Goal: Information Seeking & Learning: Learn about a topic

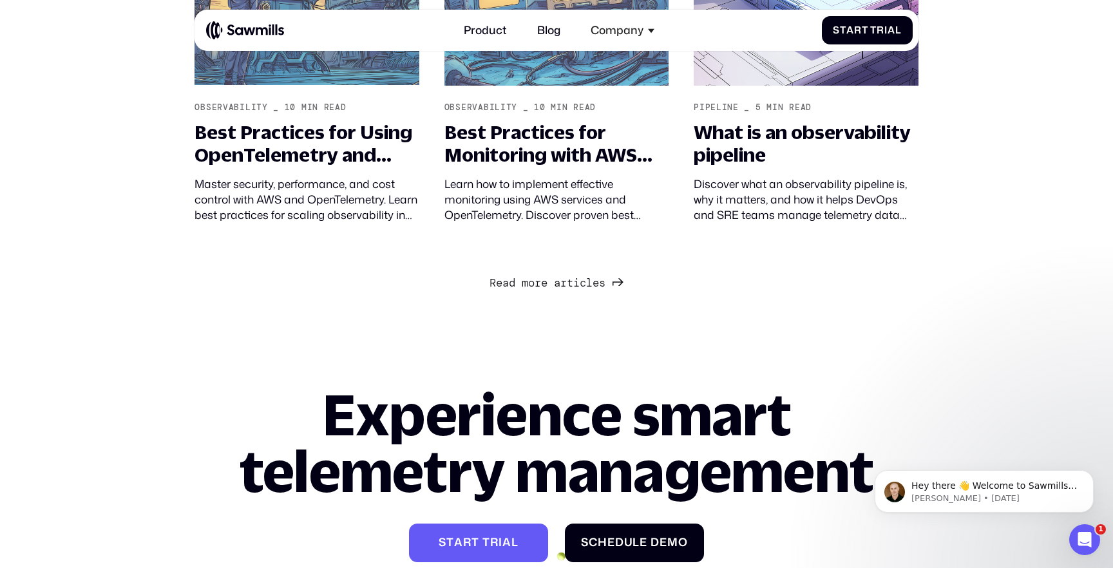
scroll to position [1275, 0]
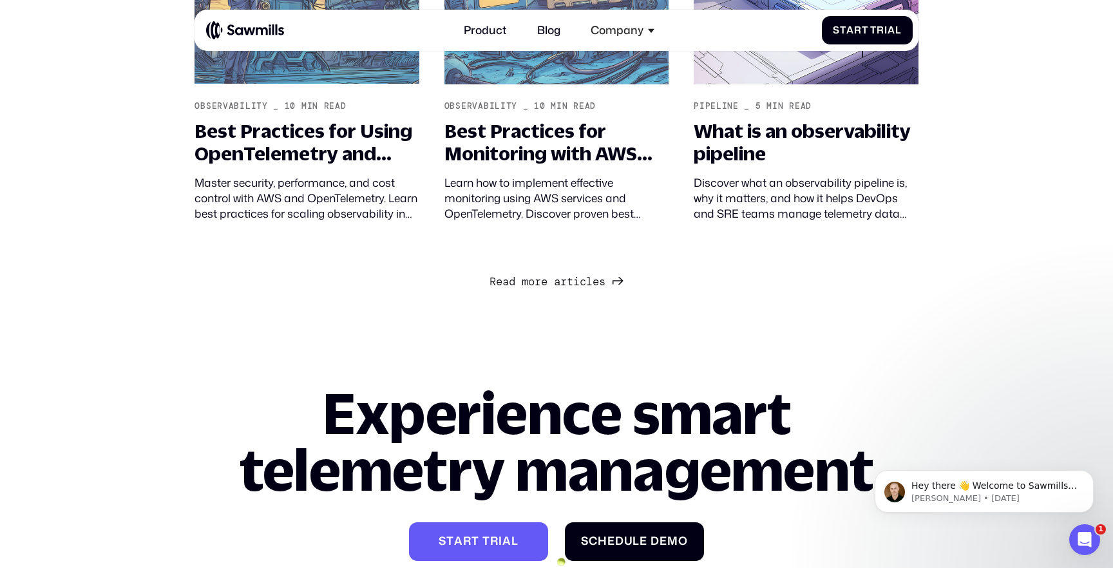
click at [558, 275] on div "R e a d m o r e a r t i c l e s R e a d m o r e a r t i c l e s" at bounding box center [548, 282] width 116 height 14
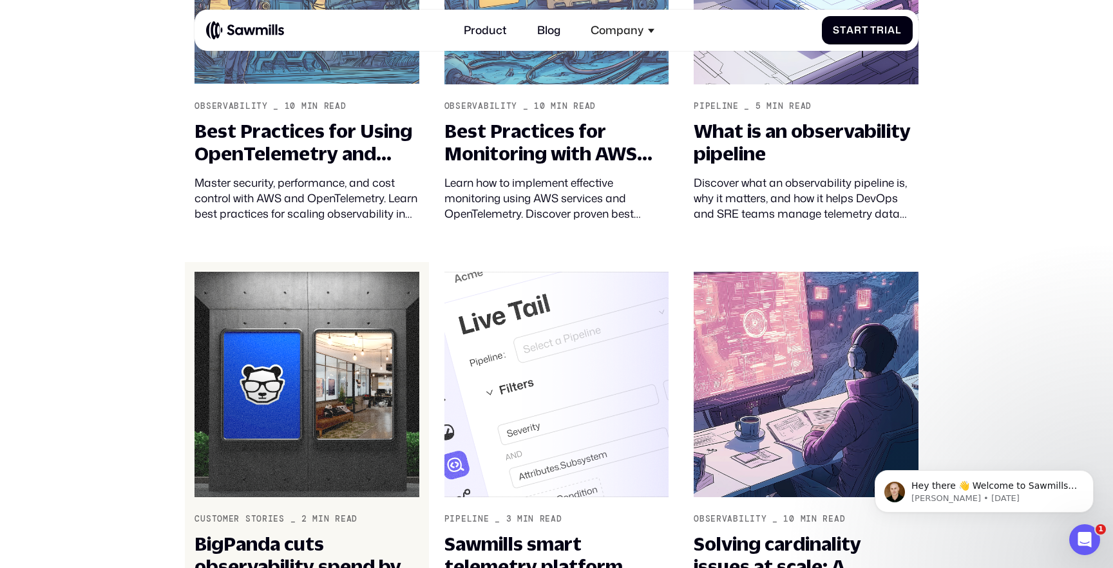
click at [290, 302] on img at bounding box center [307, 384] width 224 height 225
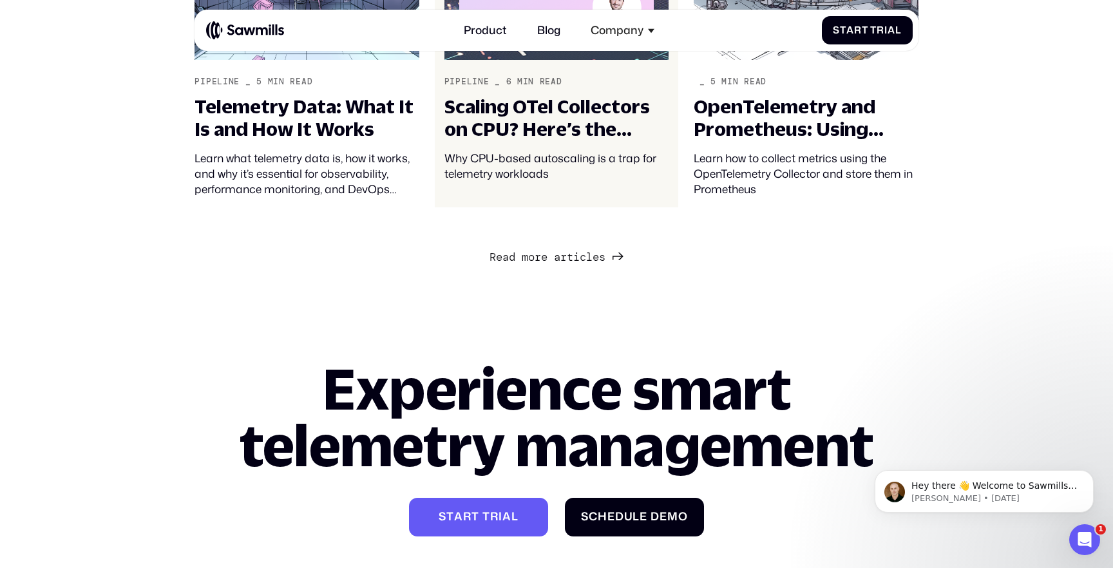
scroll to position [2533, 0]
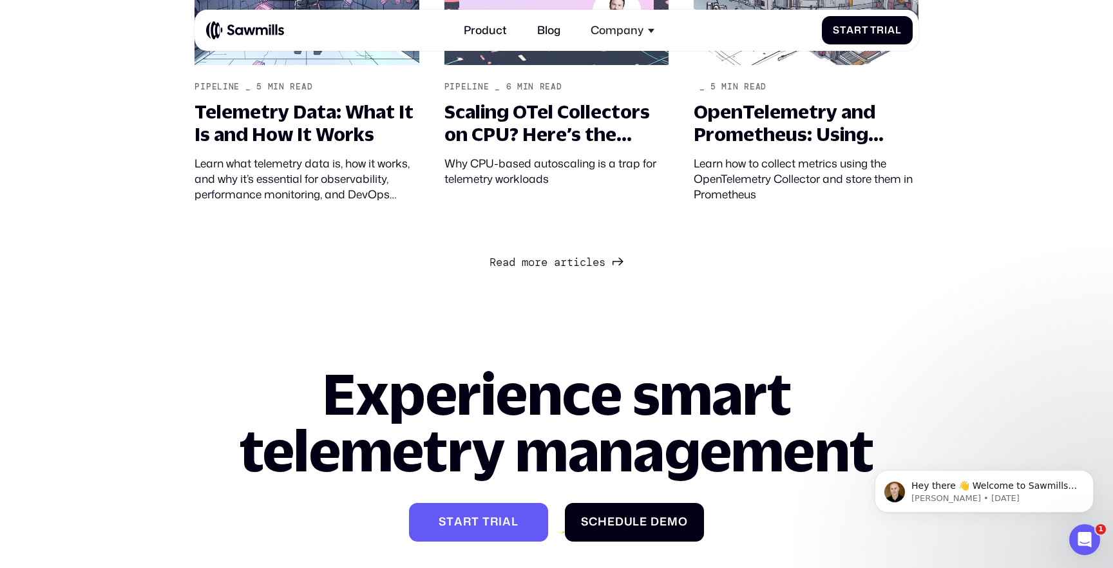
click at [593, 256] on span "l" at bounding box center [589, 249] width 6 height 14
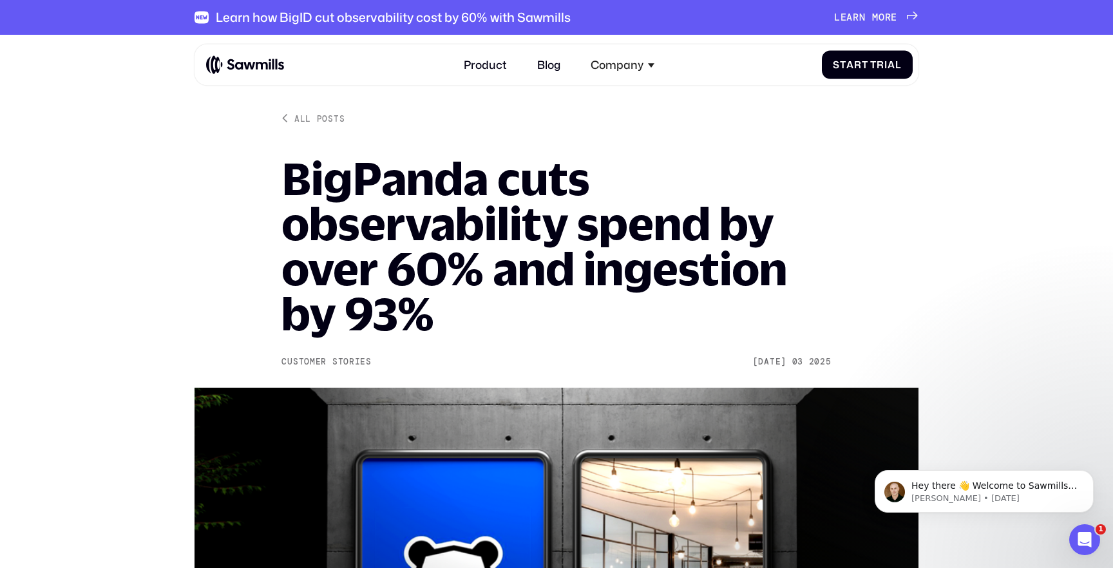
click at [509, 436] on img at bounding box center [556, 576] width 723 height 376
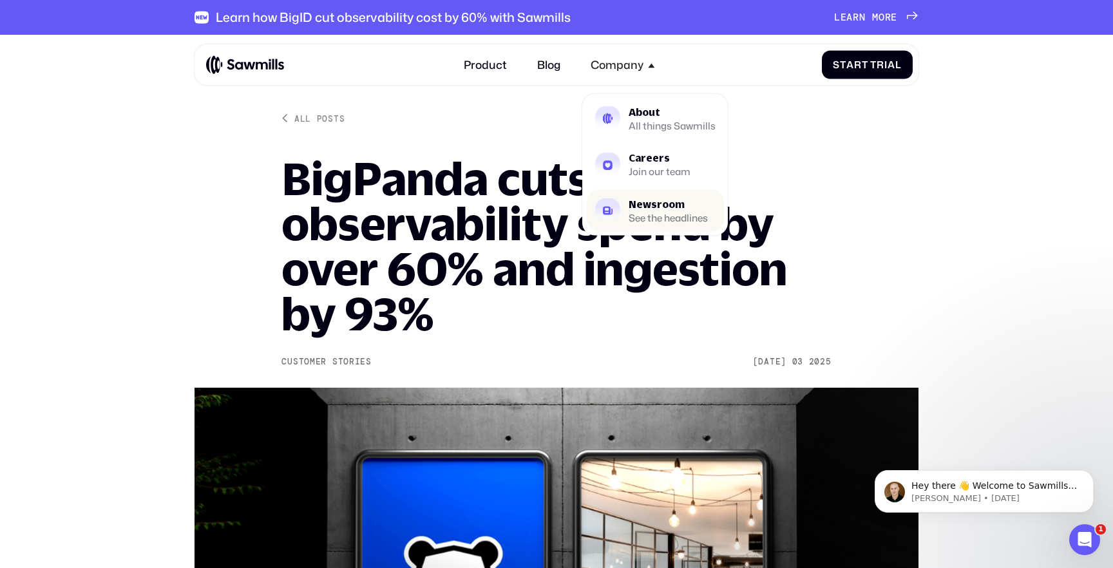
click at [635, 200] on div "Newsroom" at bounding box center [668, 204] width 79 height 10
